Goal: Communication & Community: Participate in discussion

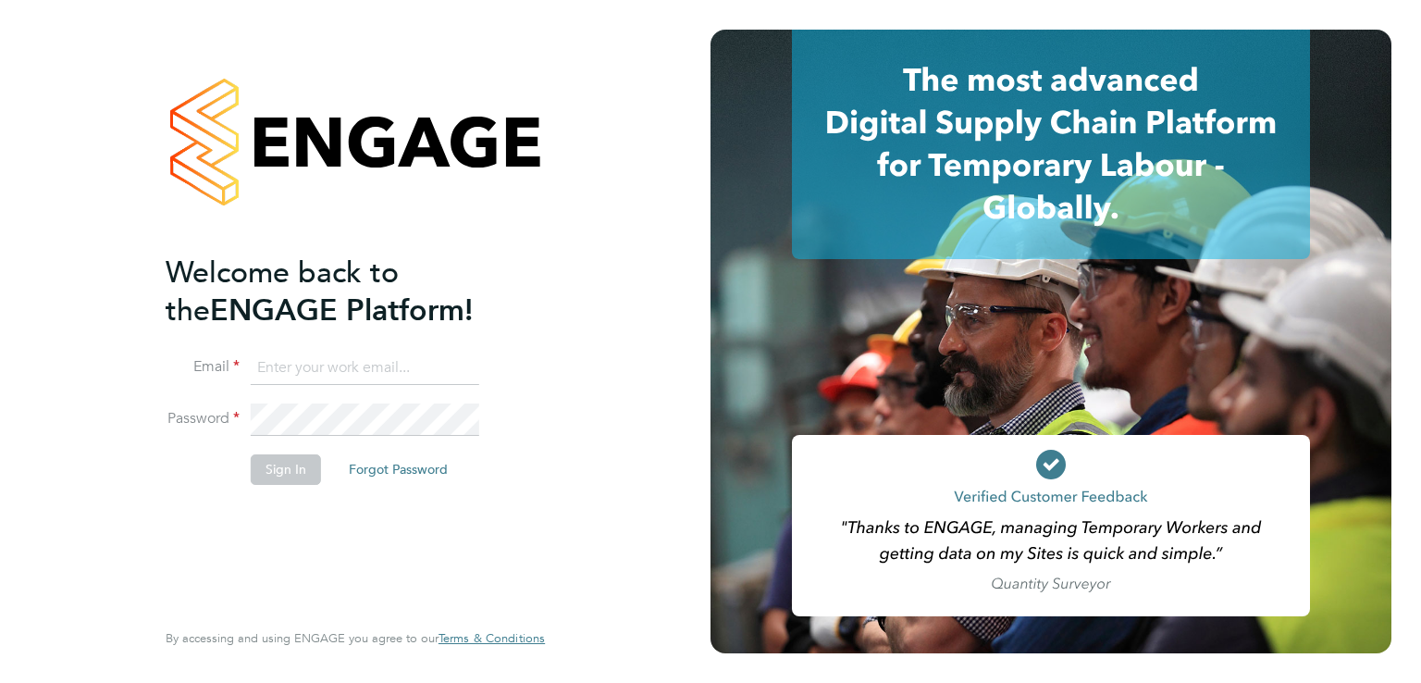
type input "[EMAIL_ADDRESS][PERSON_NAME][DOMAIN_NAME]"
click at [304, 467] on fieldset "Email [EMAIL_ADDRESS][PERSON_NAME][DOMAIN_NAME] Password Sign In Forgot Password" at bounding box center [346, 428] width 361 height 152
click at [304, 467] on button "Sign In" at bounding box center [286, 469] width 70 height 30
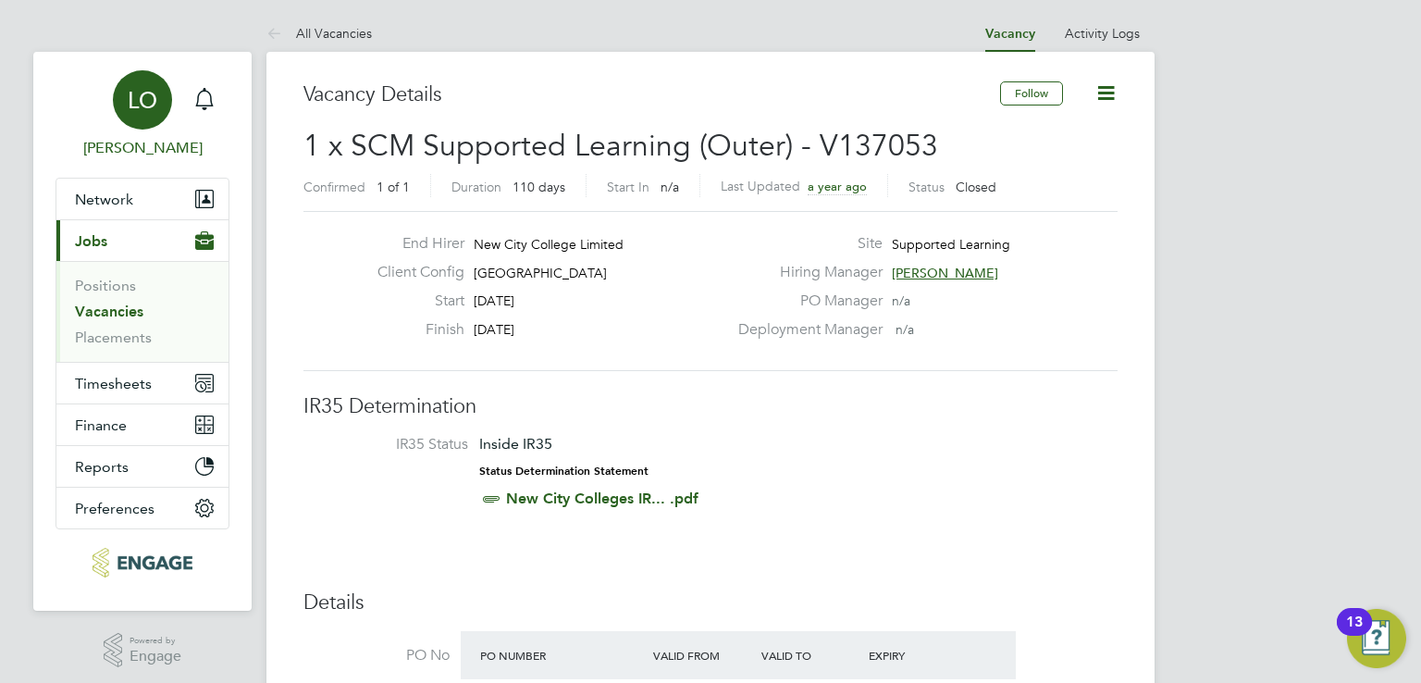
click at [224, 102] on link "LO Luke O'Neill" at bounding box center [143, 114] width 174 height 89
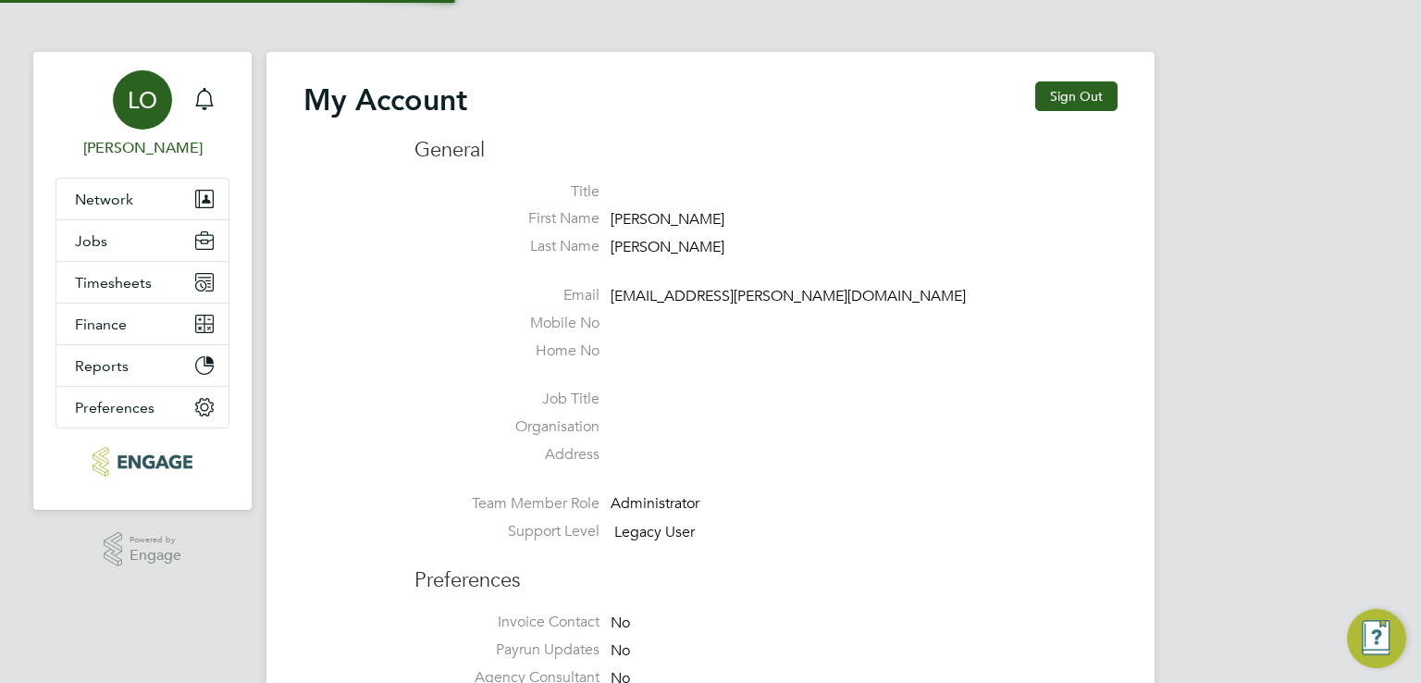
type input "[EMAIL_ADDRESS][PERSON_NAME][DOMAIN_NAME]"
click at [204, 101] on icon "Main navigation" at bounding box center [204, 99] width 22 height 22
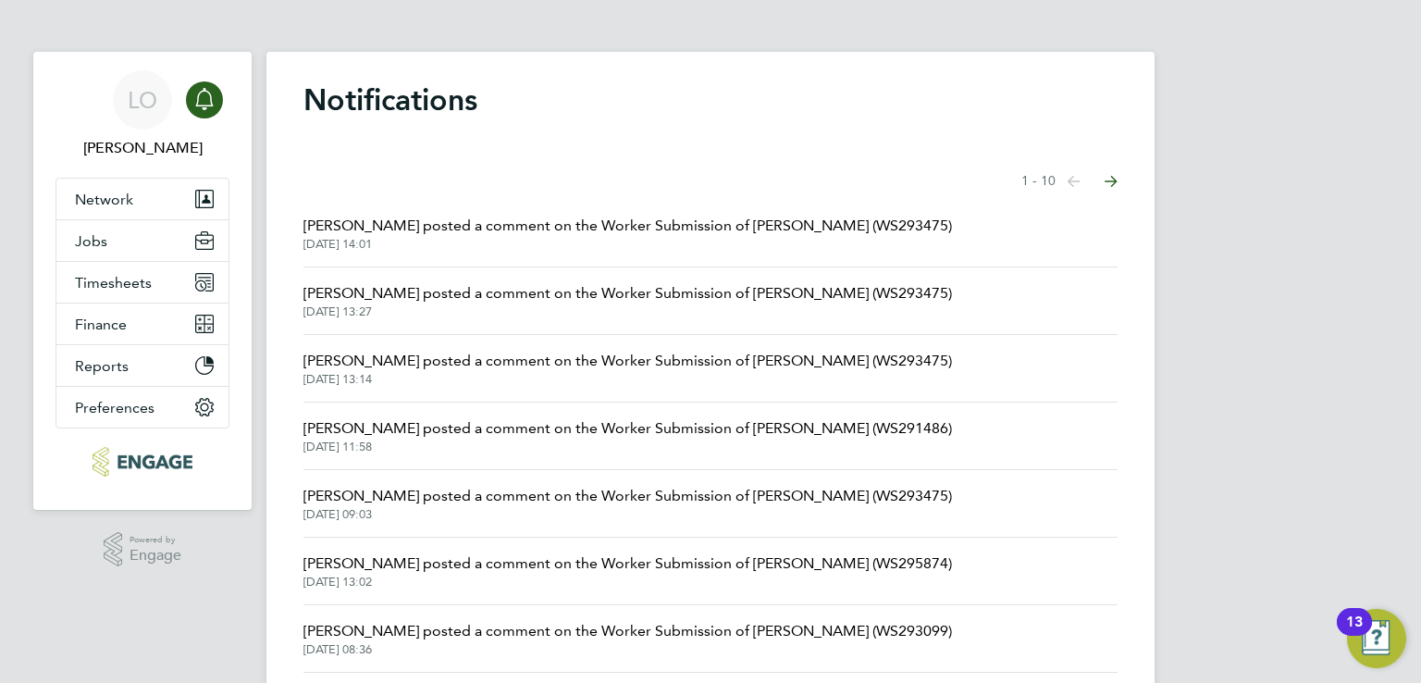
click at [557, 232] on span "Kerry Cattle posted a comment on the Worker Submission of Annie Dao (WS293475)" at bounding box center [627, 226] width 649 height 22
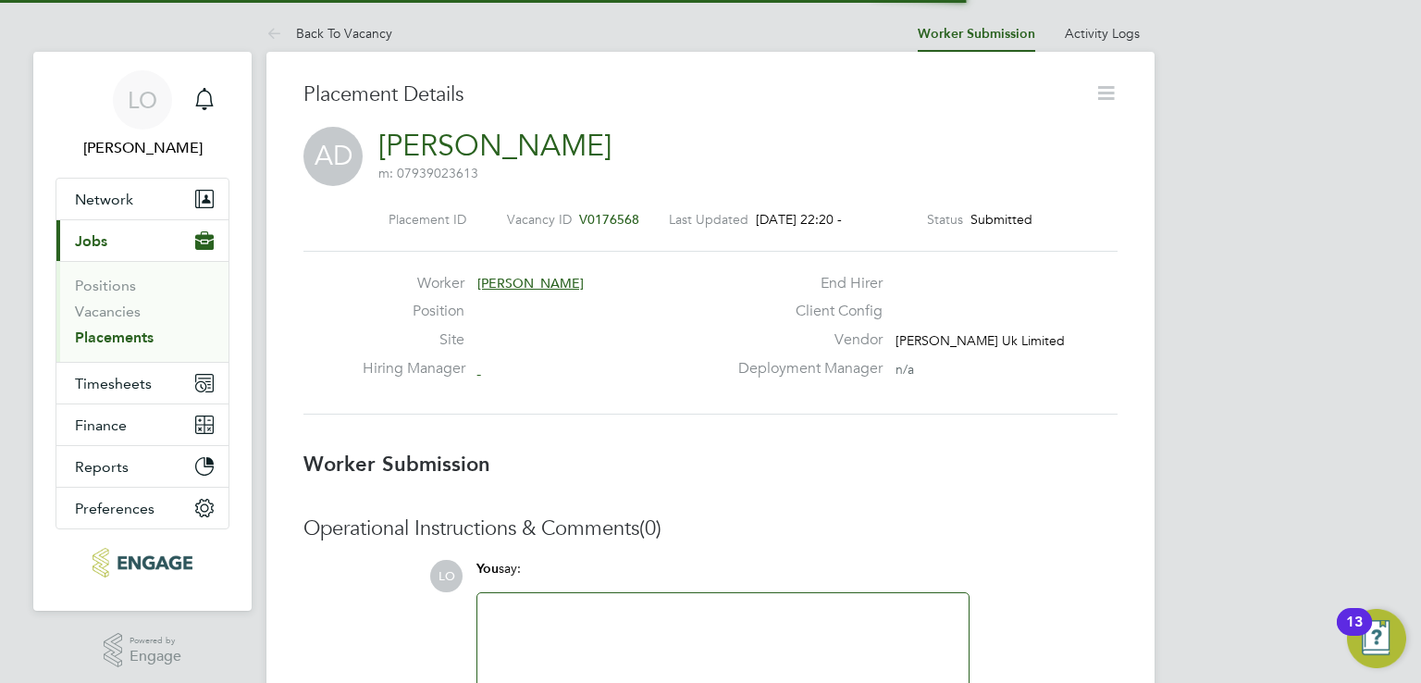
scroll to position [30, 365]
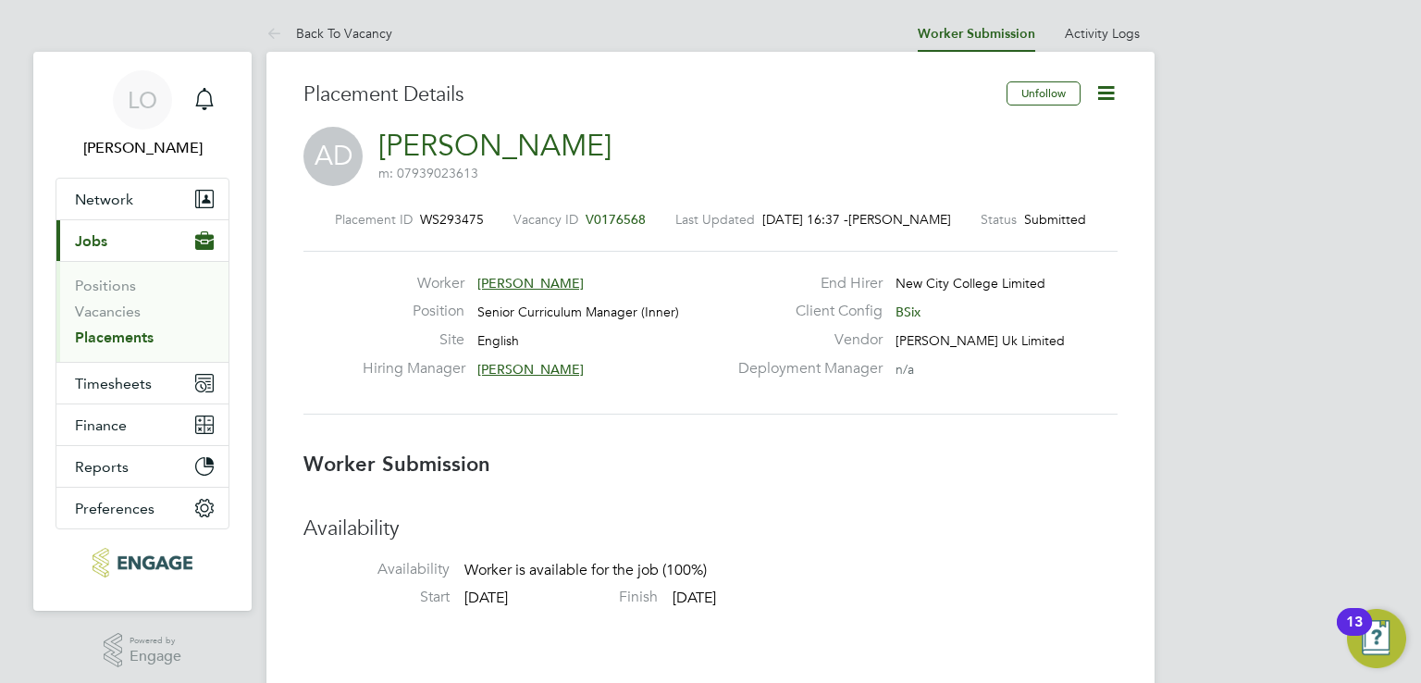
click at [913, 217] on span "Luke O'Neill" at bounding box center [899, 219] width 103 height 17
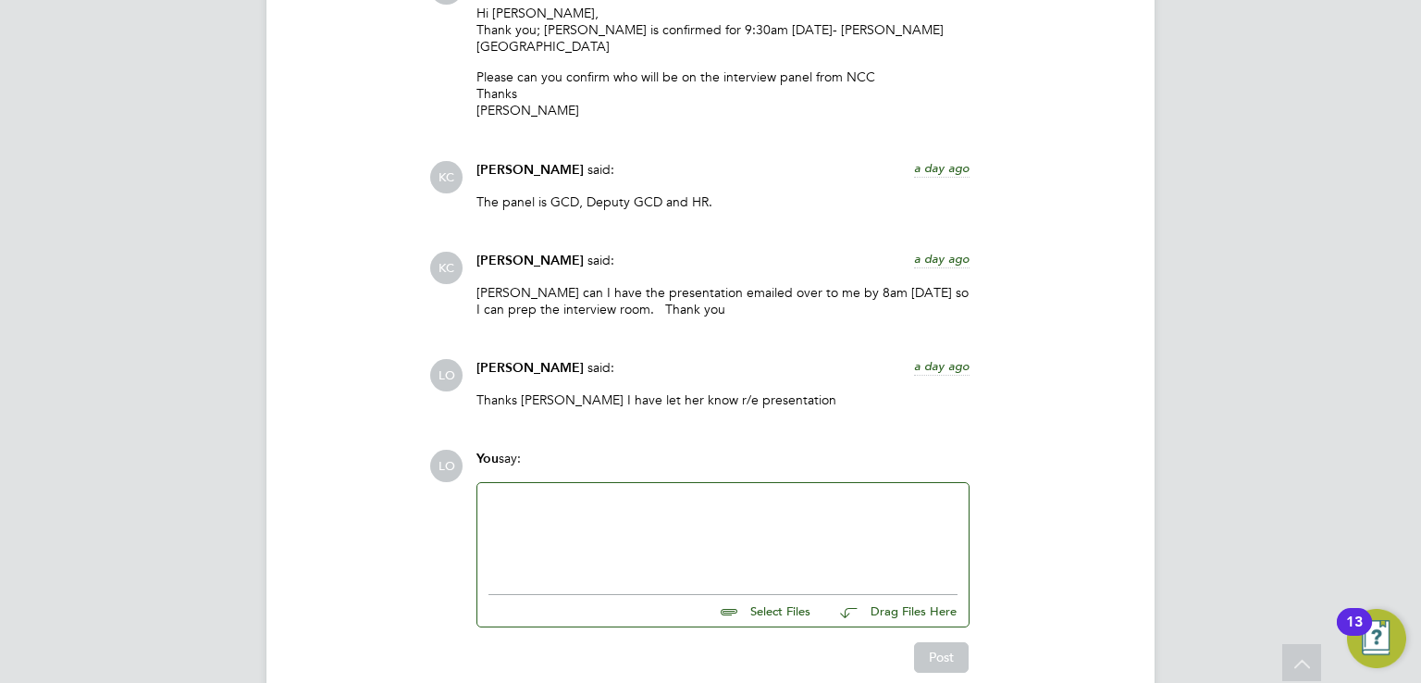
click at [606, 494] on div at bounding box center [723, 534] width 469 height 80
click at [774, 595] on input "file" at bounding box center [819, 608] width 278 height 26
type input "C:\fakepath\Annie D NCC Presentation.pptx"
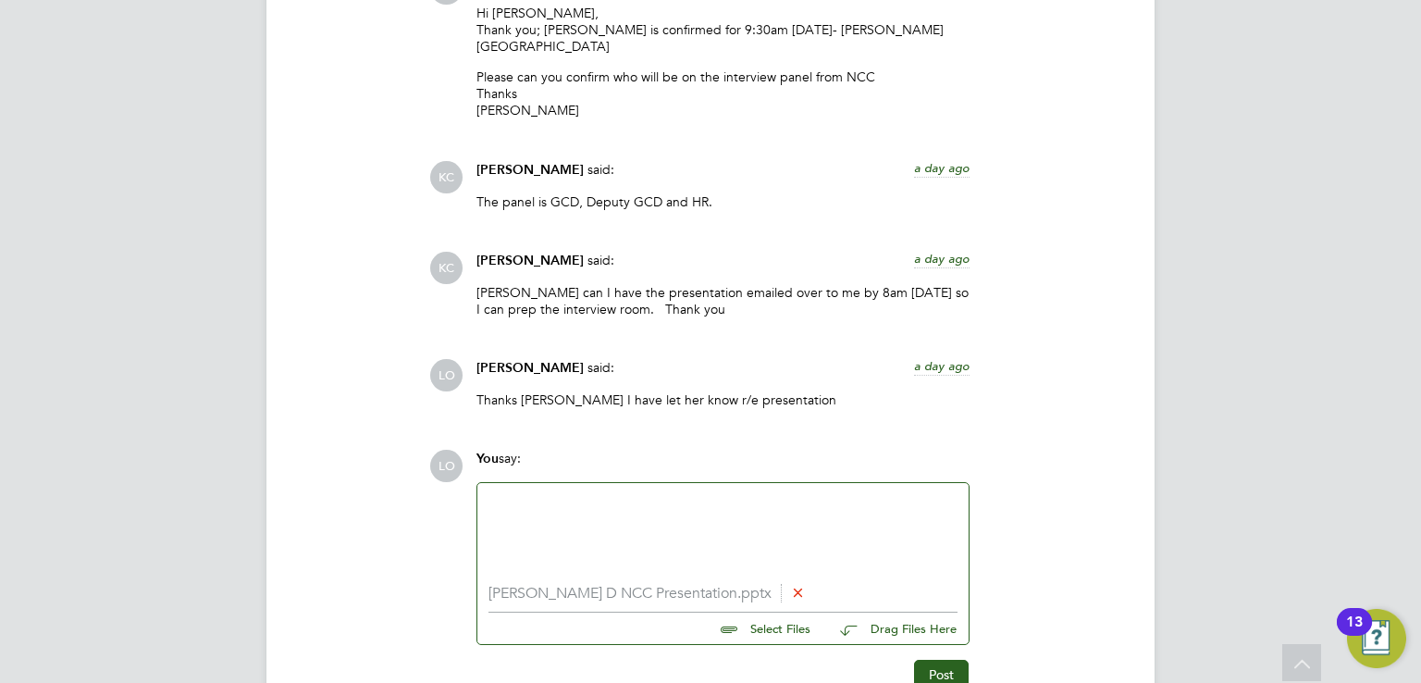
click at [593, 494] on div at bounding box center [723, 534] width 469 height 80
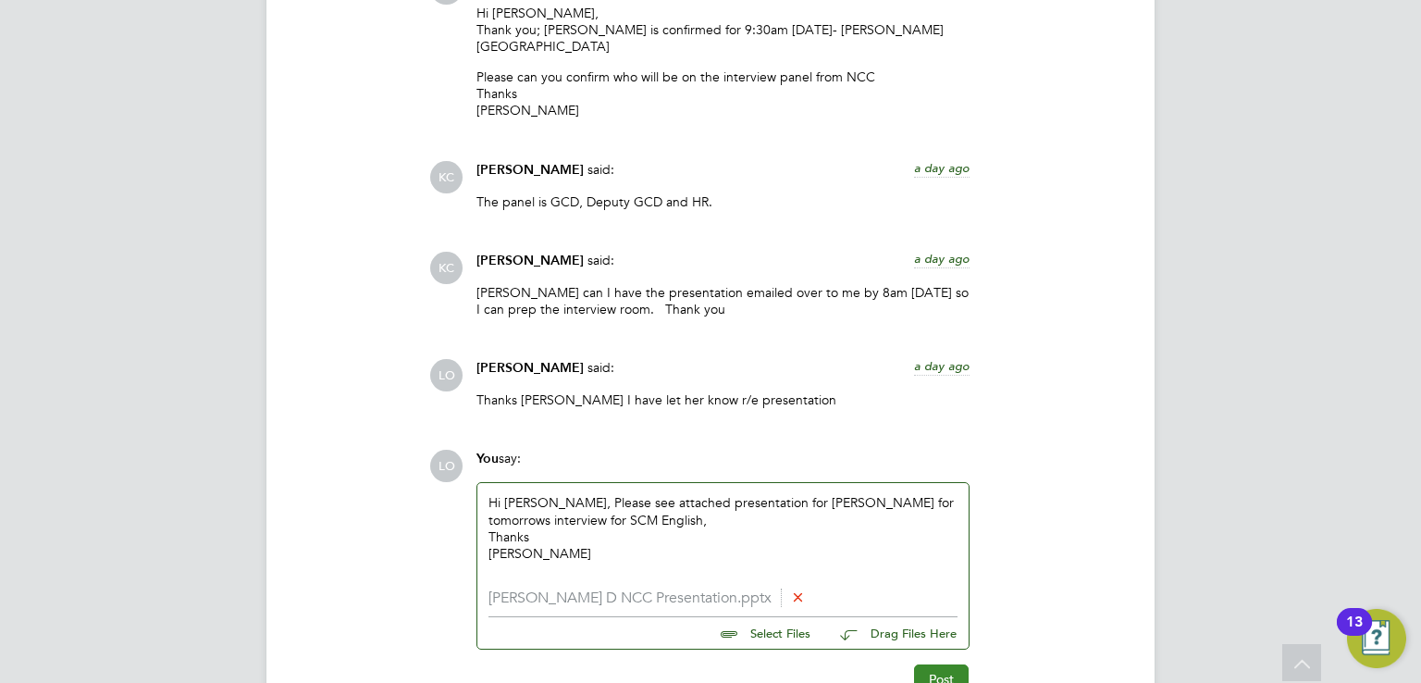
click at [941, 664] on button "Post" at bounding box center [941, 679] width 55 height 30
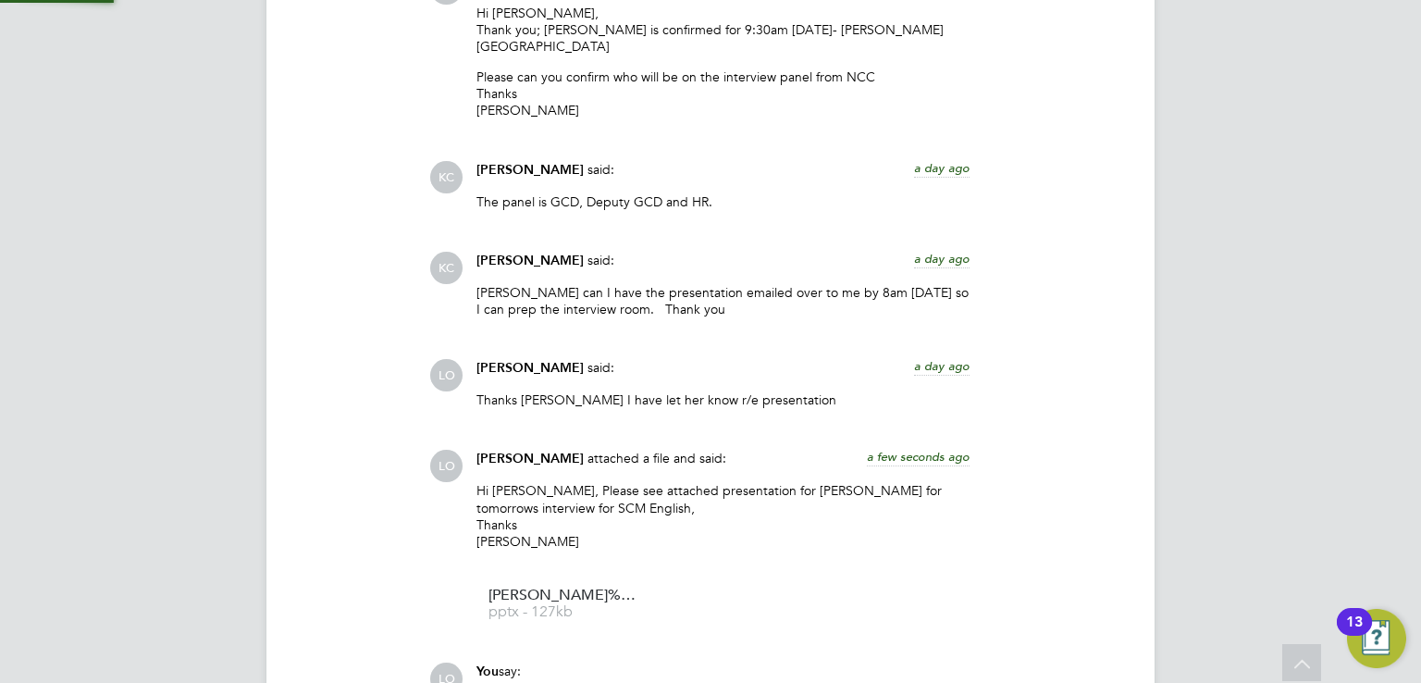
scroll to position [5526, 0]
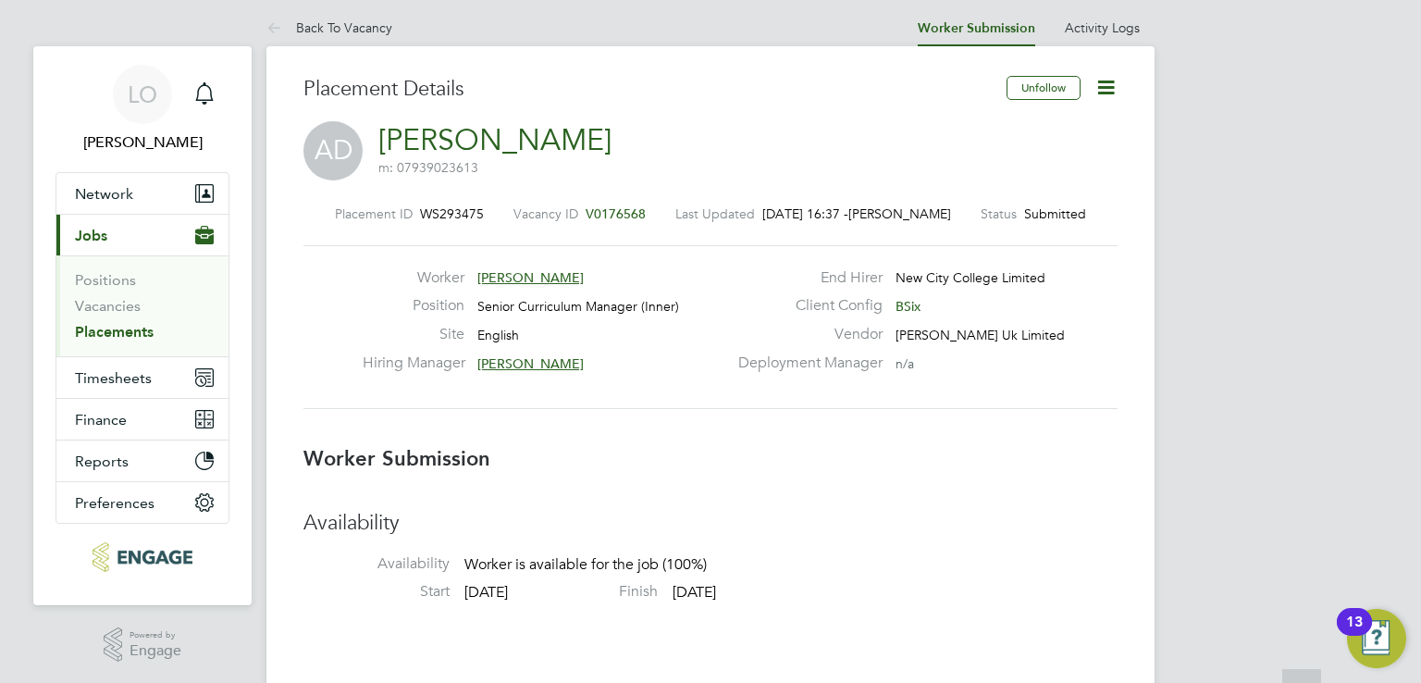
scroll to position [0, 0]
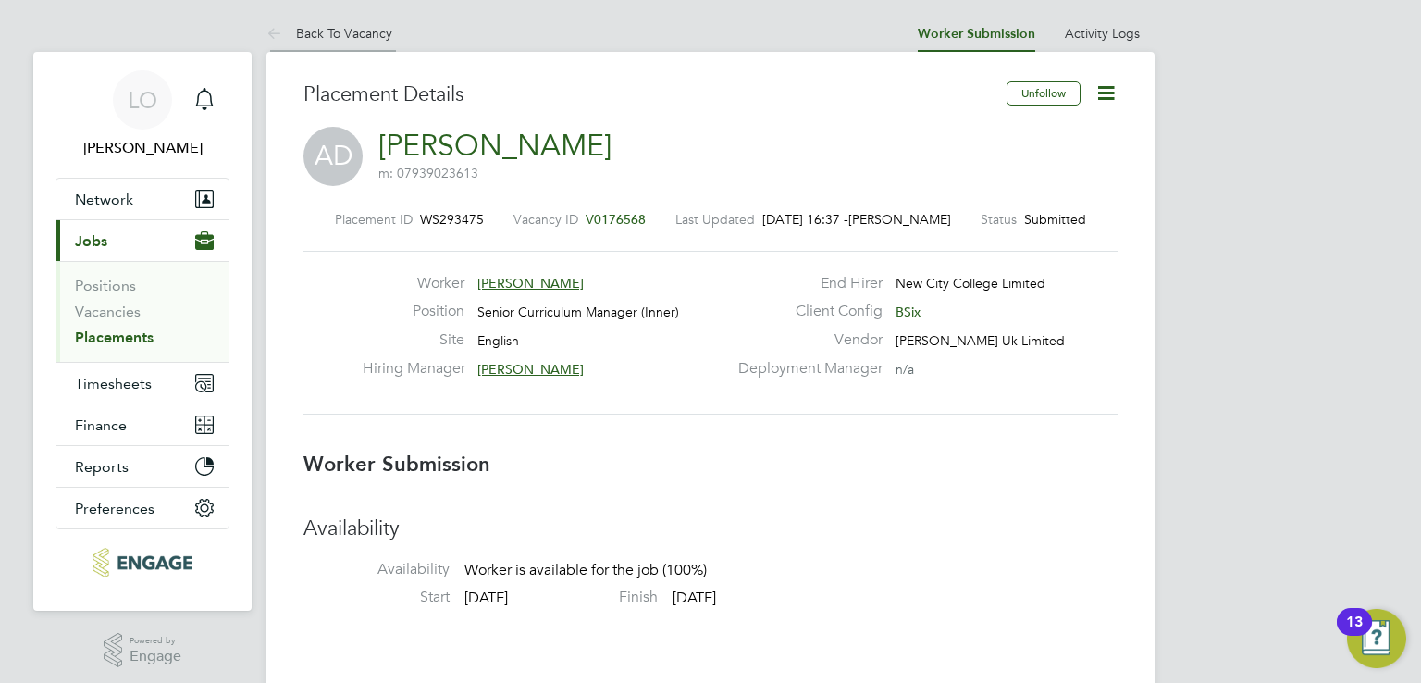
click at [335, 34] on link "Back To Vacancy" at bounding box center [329, 33] width 126 height 17
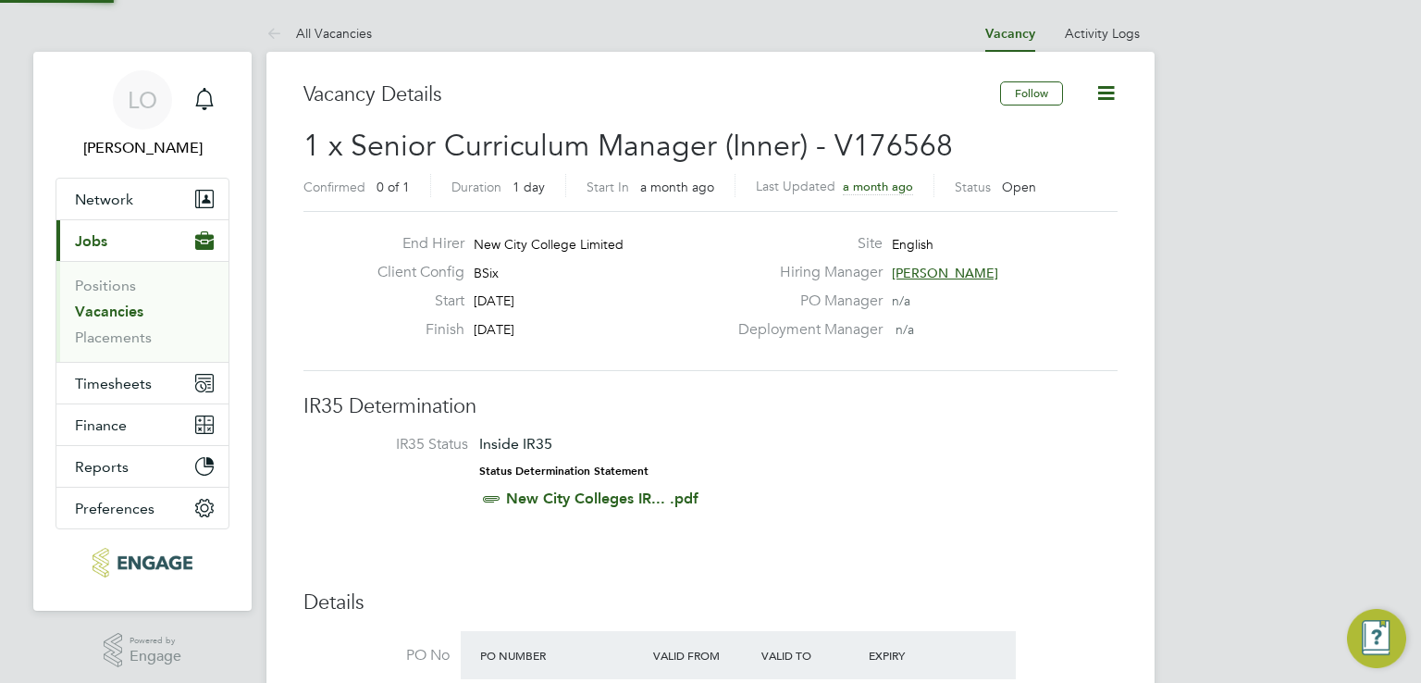
scroll to position [31, 174]
click at [1062, 353] on div "End Hirer New City College Limited Client Config BSix Start 21 Jul 2025 Finish …" at bounding box center [710, 291] width 814 height 160
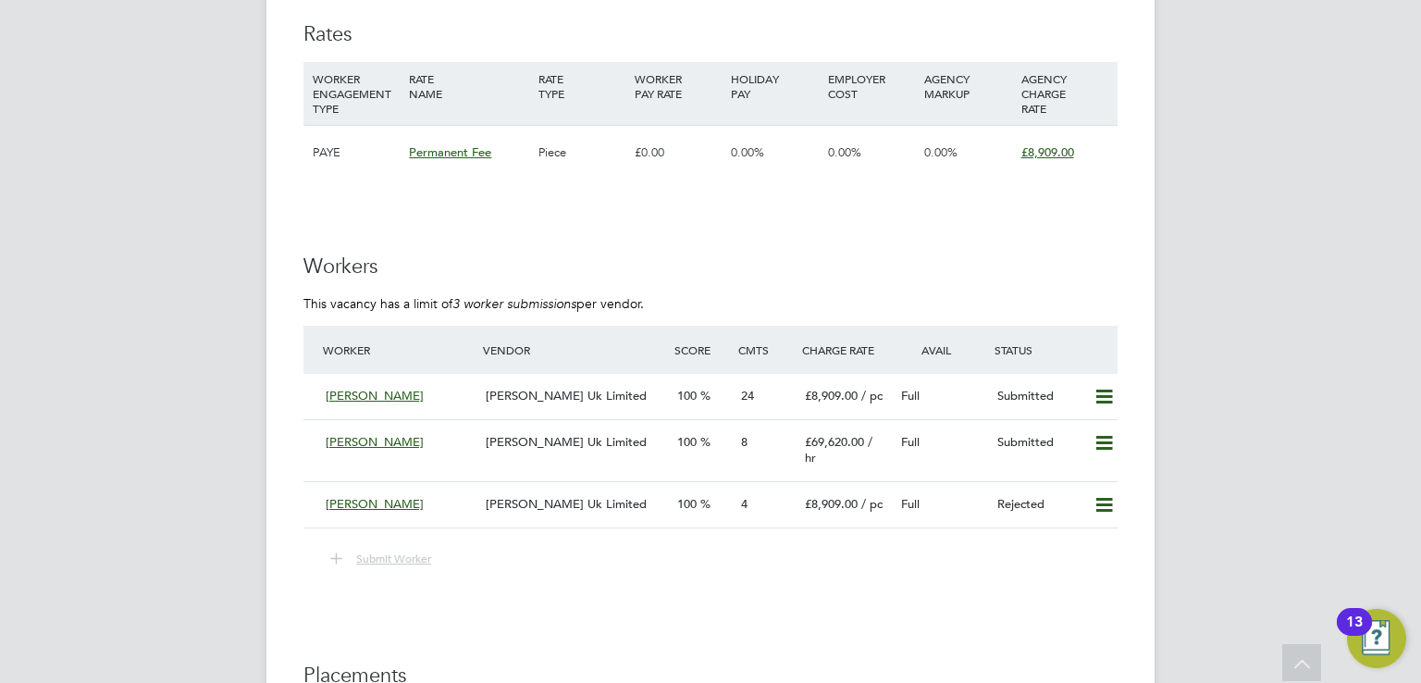
scroll to position [1443, 0]
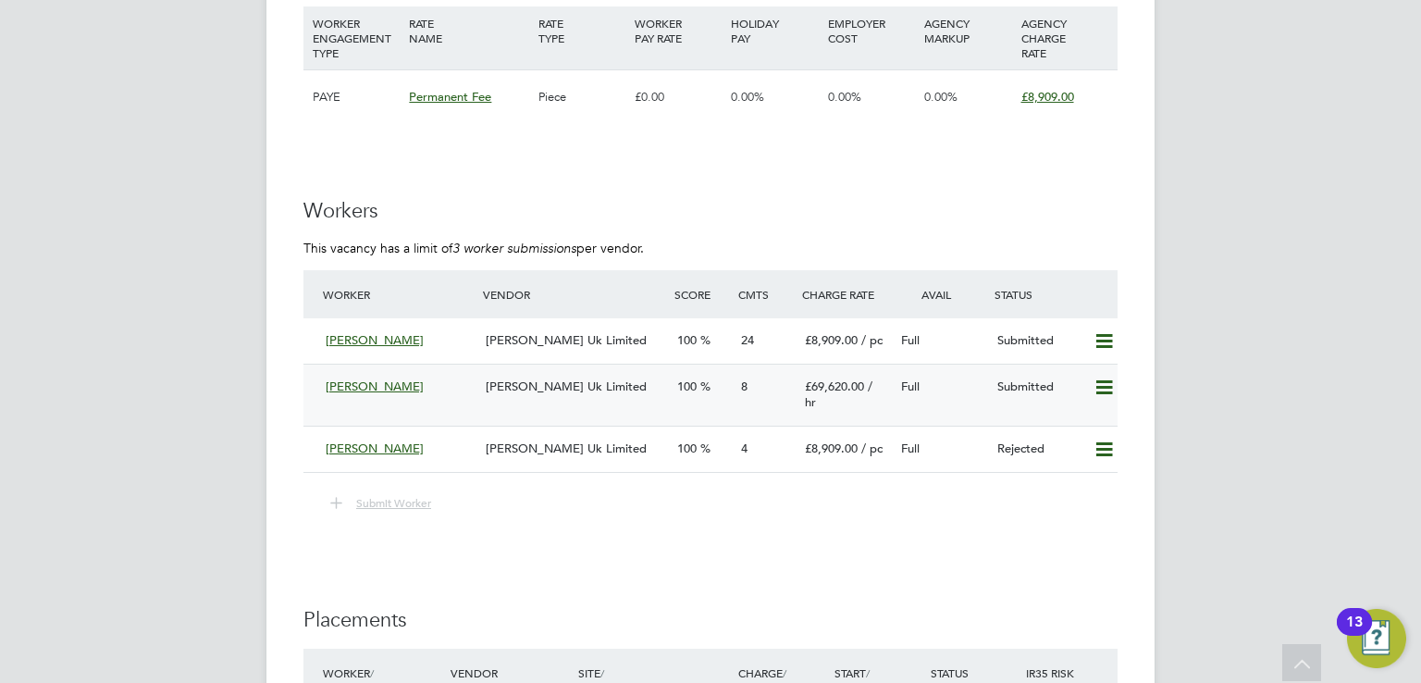
click at [736, 377] on div "8" at bounding box center [766, 387] width 64 height 31
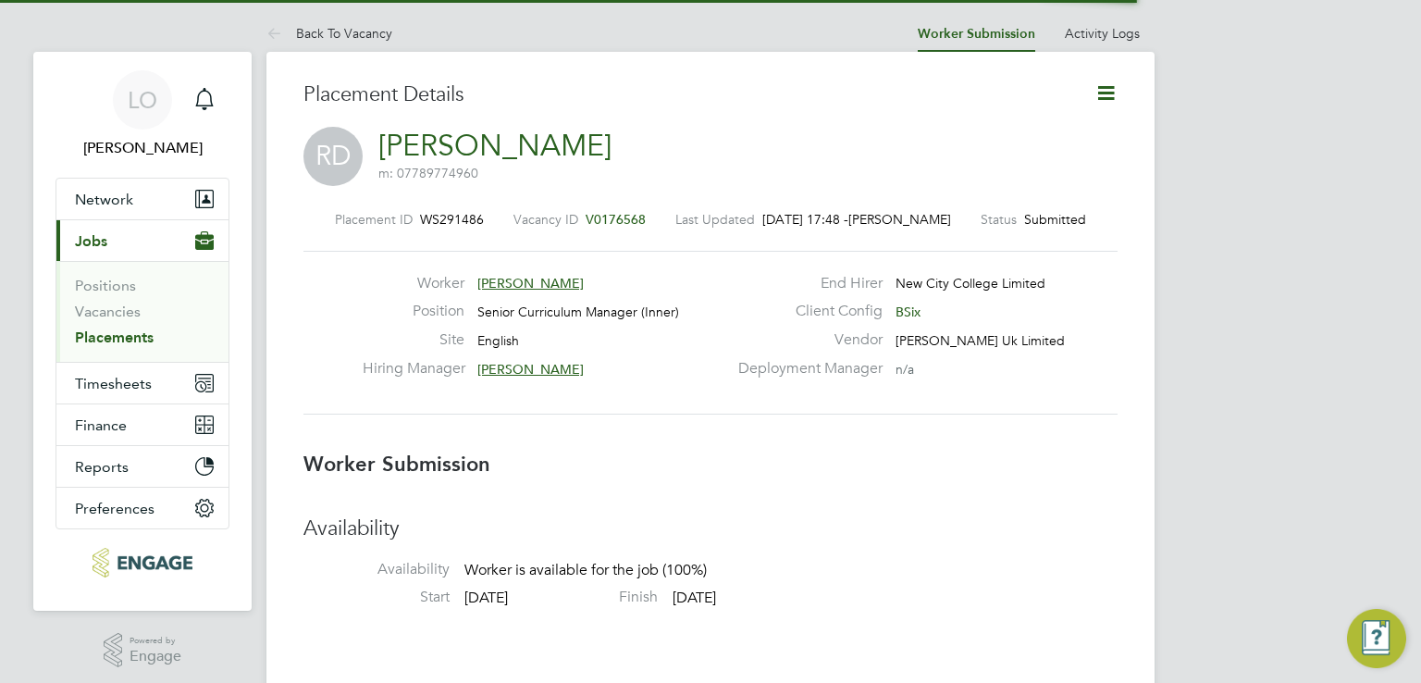
scroll to position [8, 9]
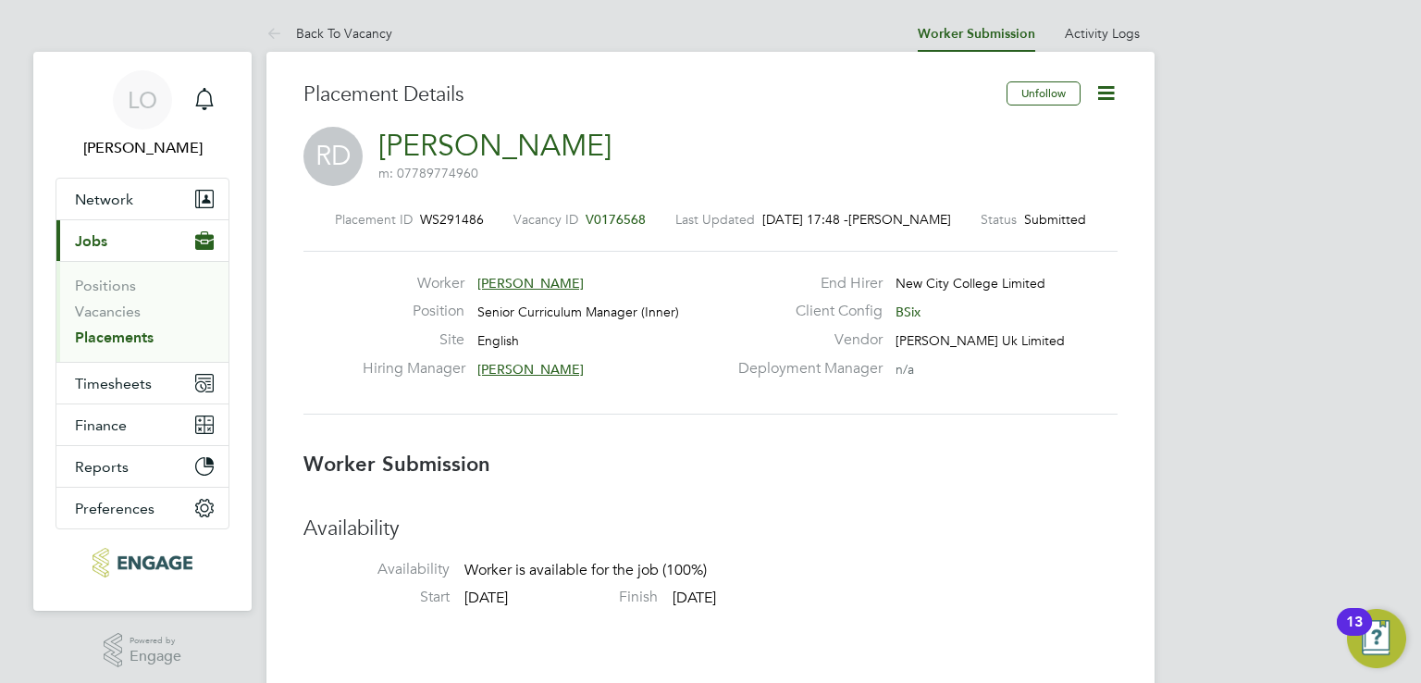
click at [852, 435] on div "Placement ID WS291486 Vacancy ID V0176568 Last Updated 16 Jul 2025, 17:48 - Luk…" at bounding box center [710, 313] width 814 height 248
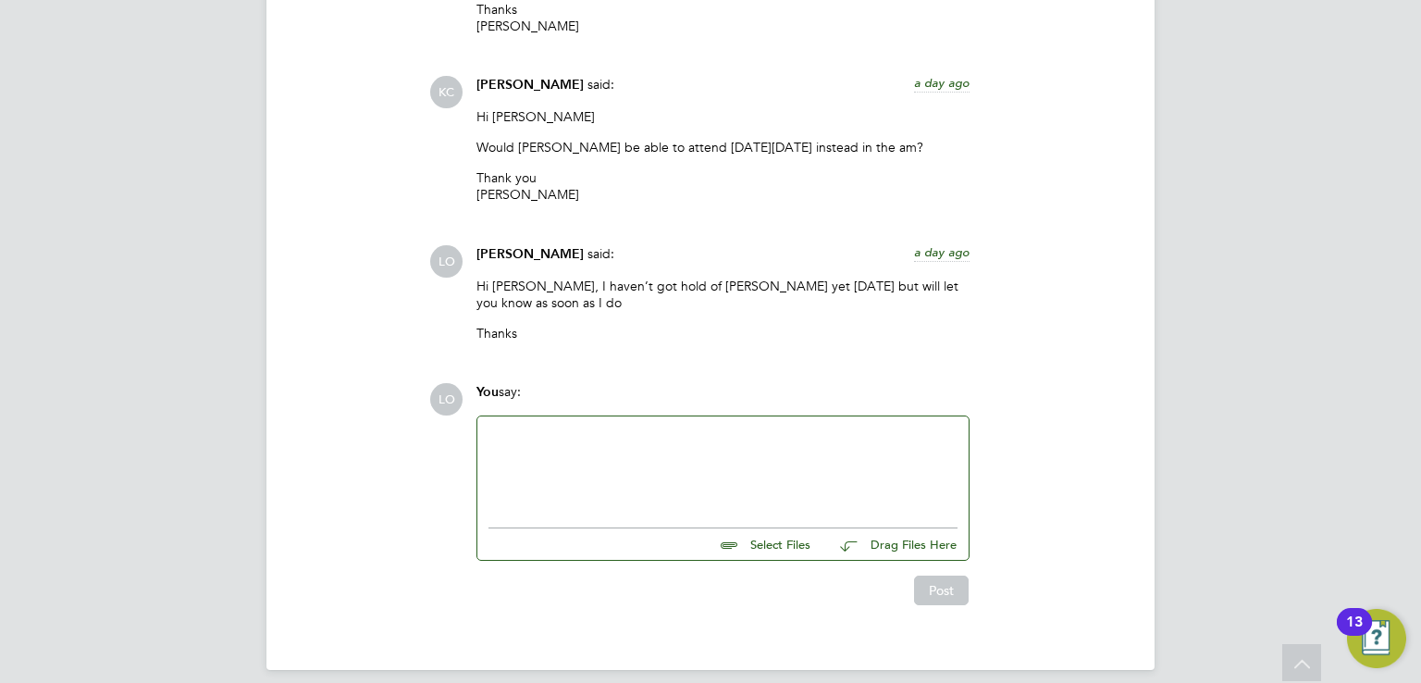
click at [755, 466] on div at bounding box center [723, 467] width 469 height 80
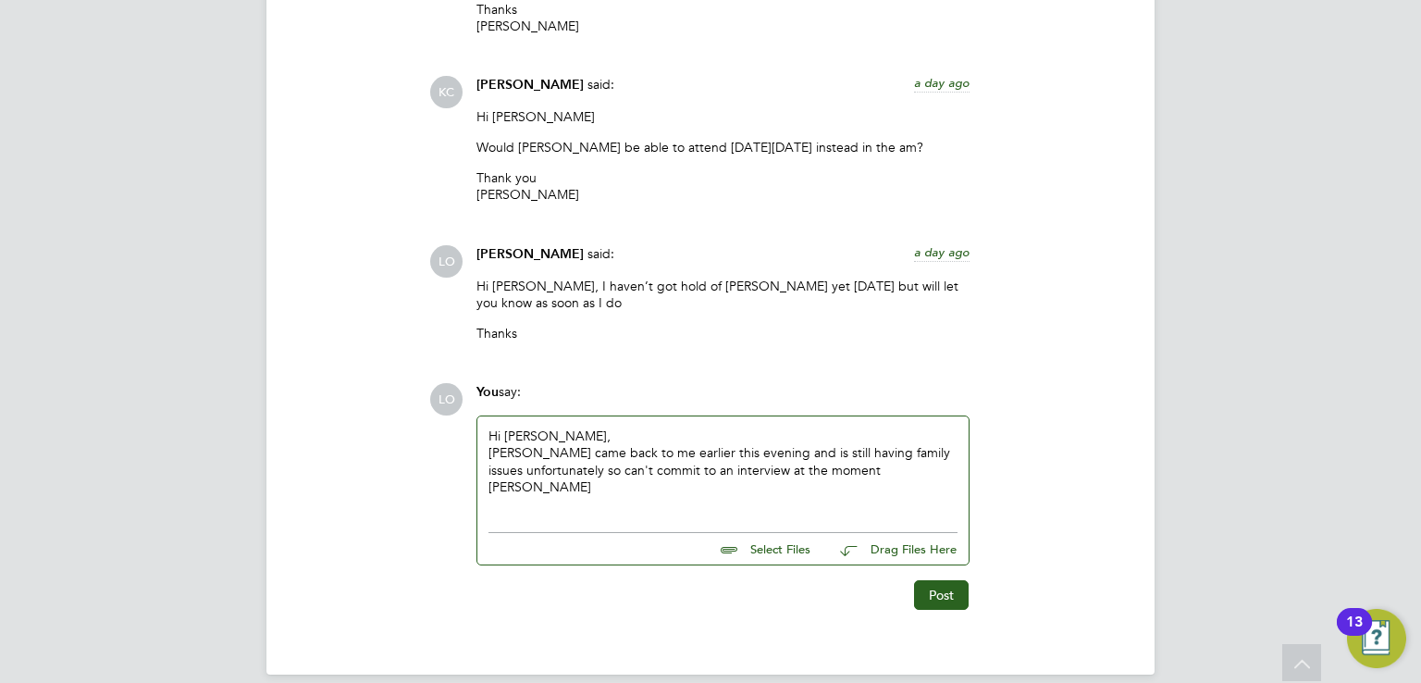
click at [599, 495] on div at bounding box center [723, 503] width 469 height 17
click at [936, 582] on button "Post" at bounding box center [941, 595] width 55 height 30
